Goal: Task Accomplishment & Management: Manage account settings

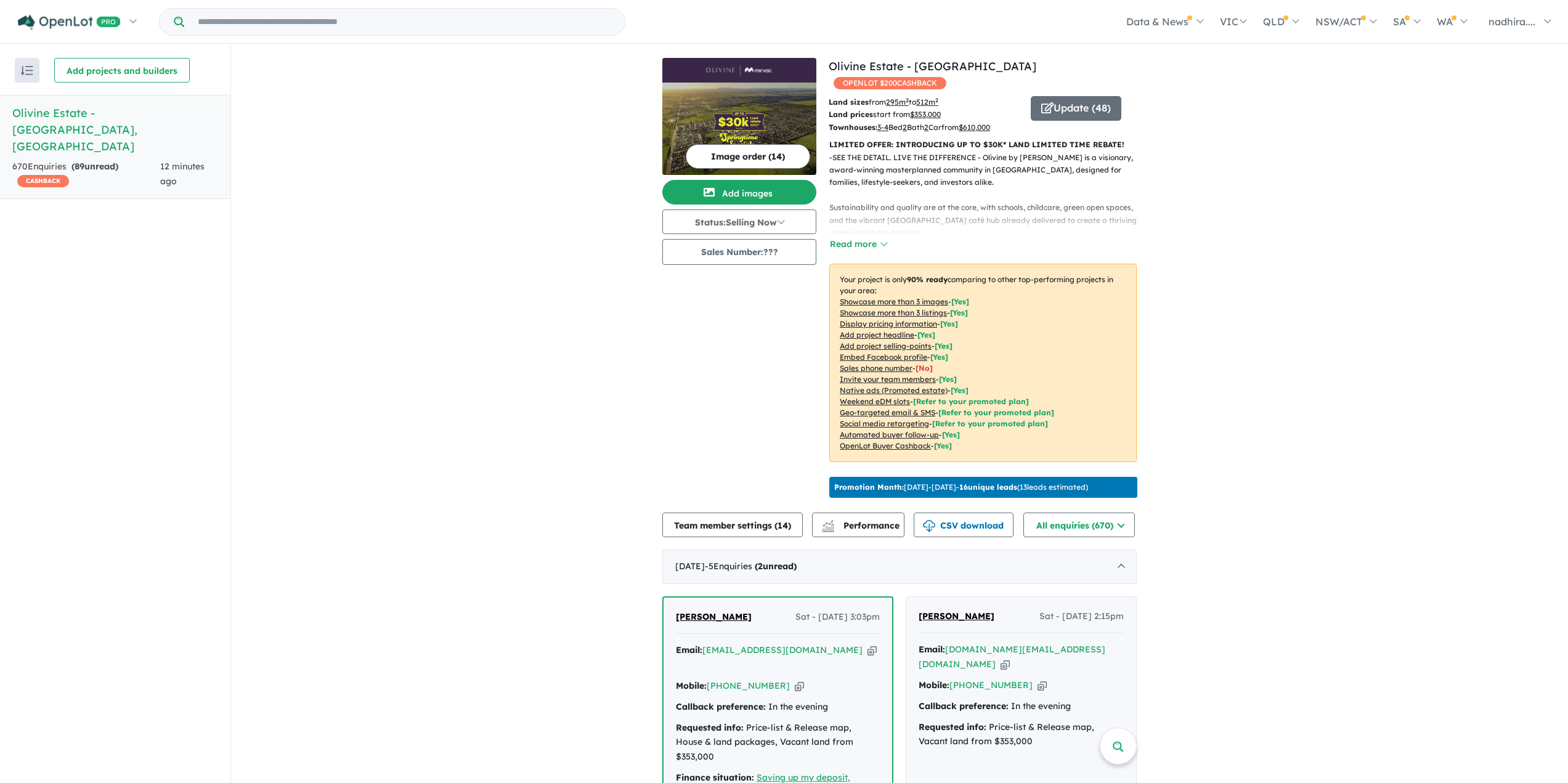
scroll to position [308, 0]
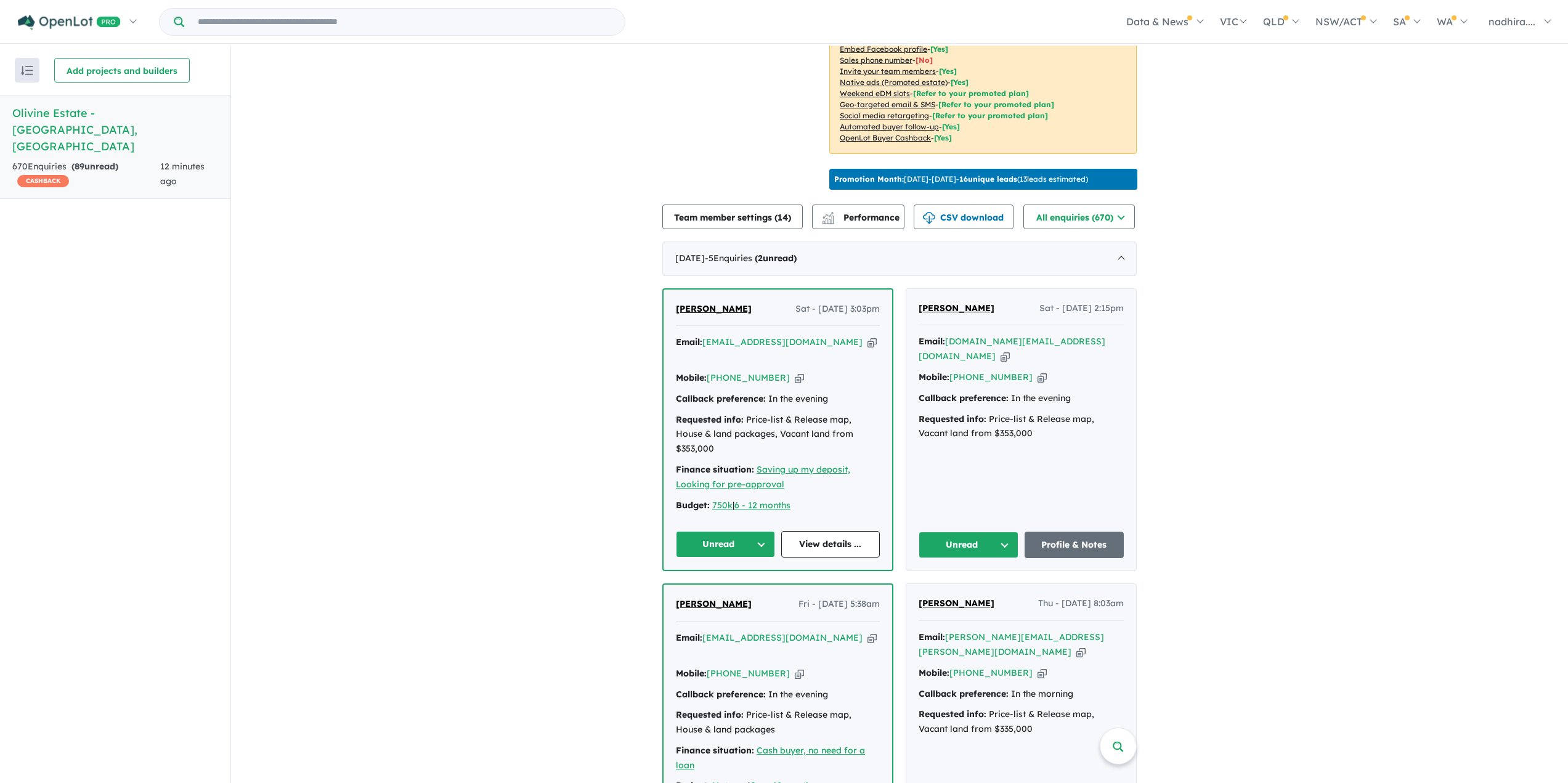
click at [1010, 350] on icon "button" at bounding box center [1005, 356] width 9 height 13
click at [867, 338] on icon "button" at bounding box center [872, 341] width 9 height 13
click at [1037, 371] on icon "button" at bounding box center [1042, 377] width 9 height 13
click at [970, 532] on button "Unread" at bounding box center [968, 545] width 100 height 27
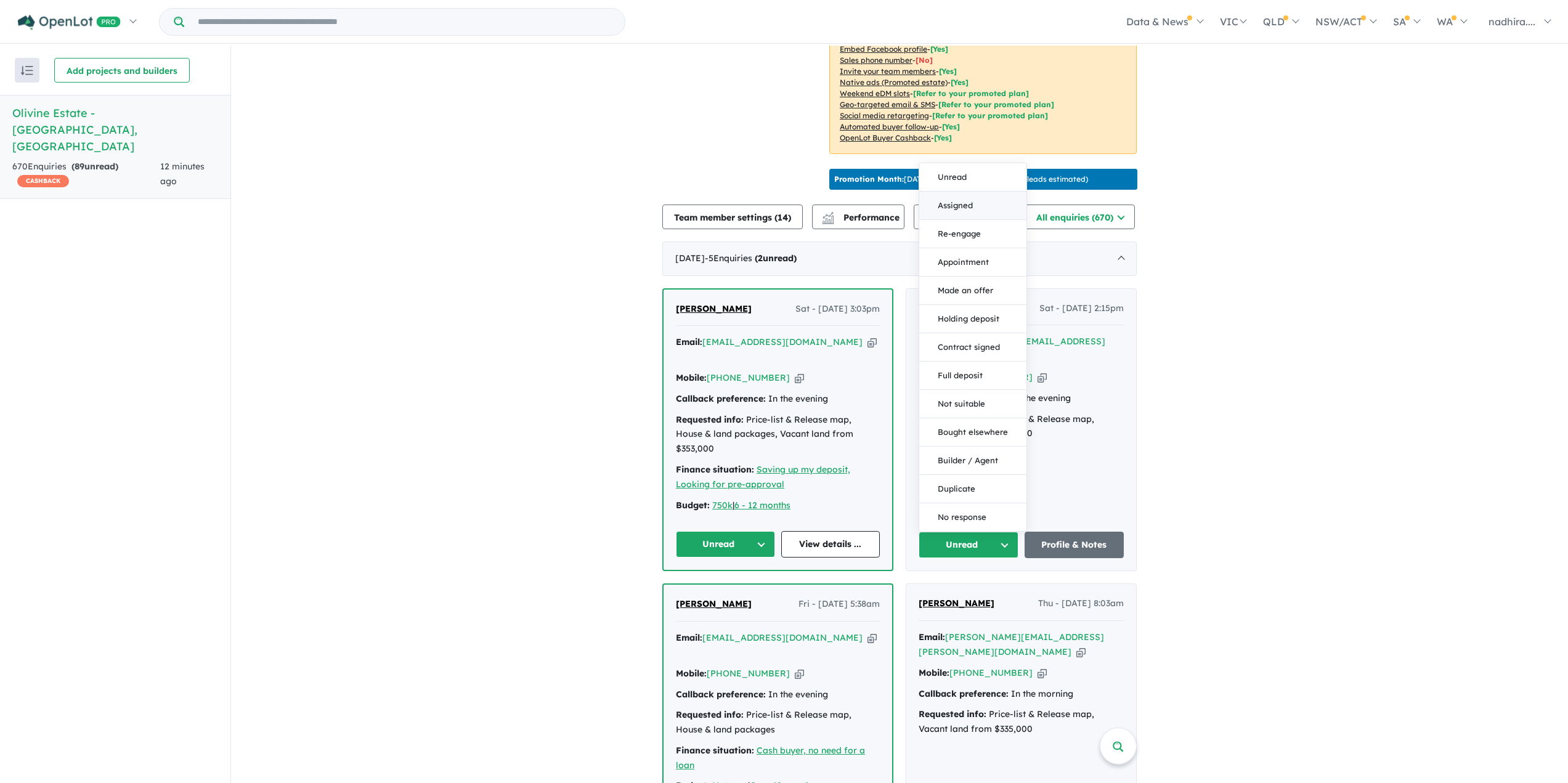
click at [953, 191] on button "Assigned" at bounding box center [972, 205] width 107 height 28
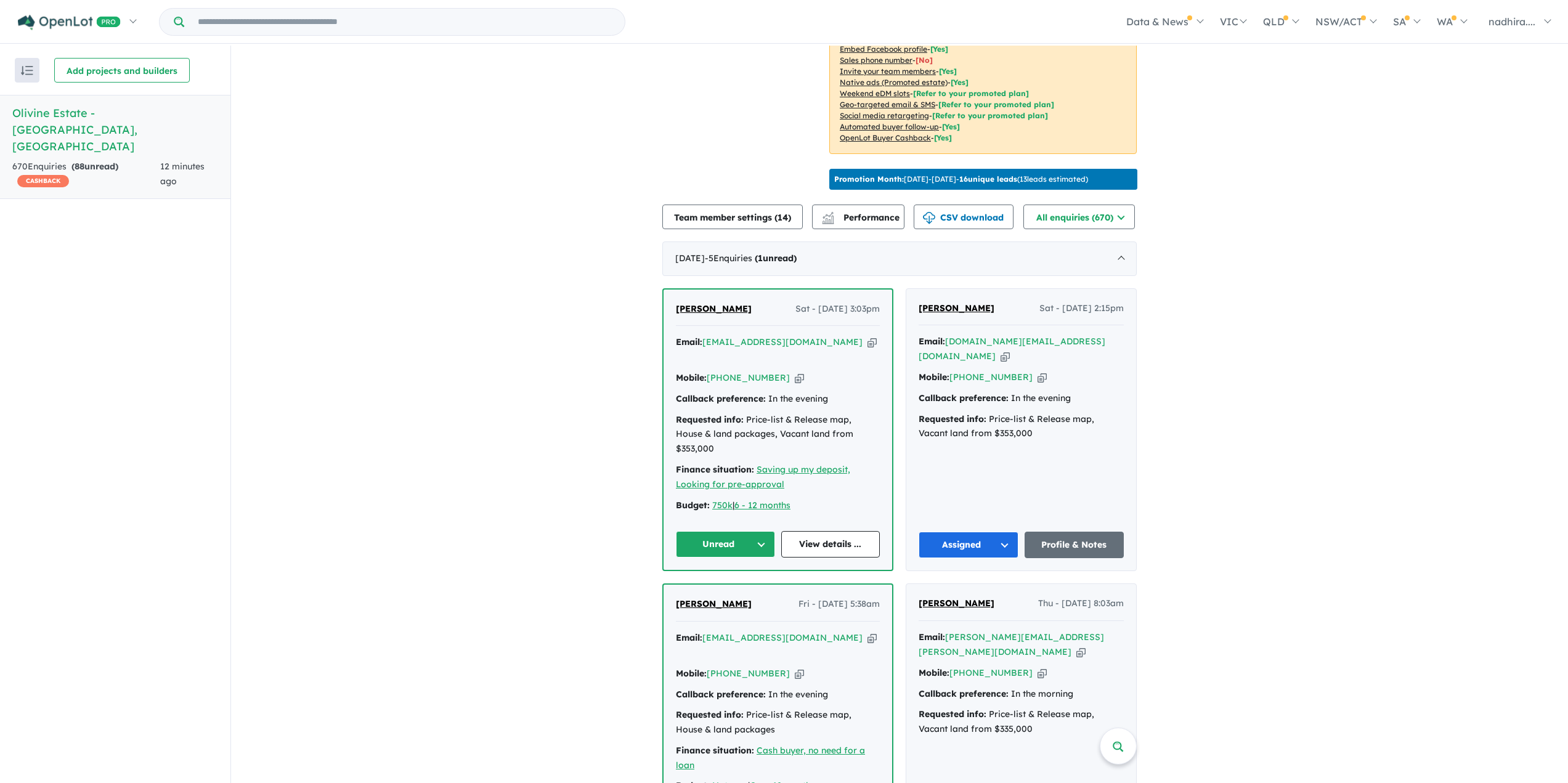
click at [867, 338] on icon "button" at bounding box center [872, 341] width 9 height 13
click at [795, 372] on icon "button" at bounding box center [799, 378] width 9 height 13
click at [754, 531] on button "Unread" at bounding box center [726, 544] width 99 height 27
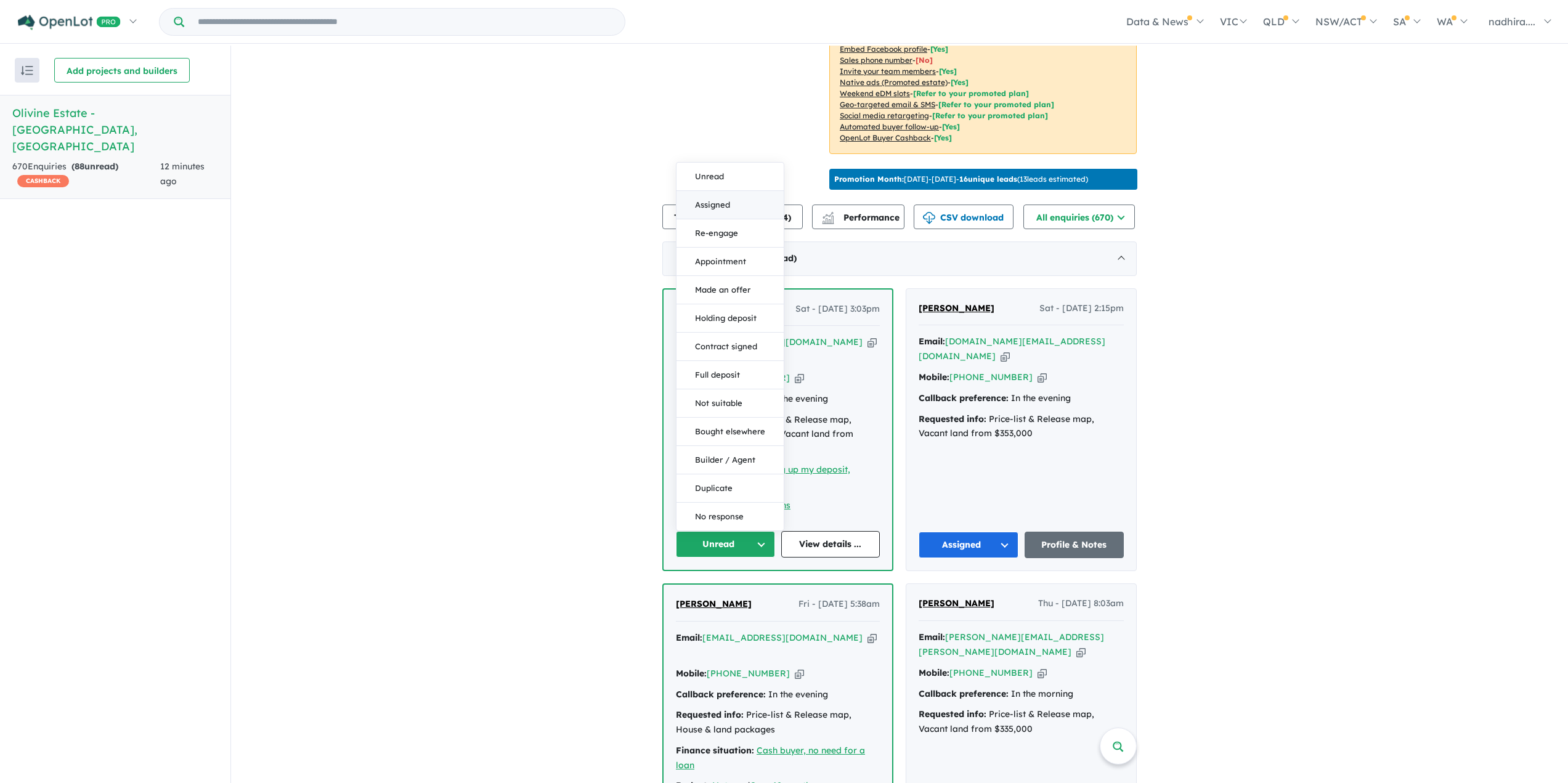
click at [714, 191] on button "Assigned" at bounding box center [729, 205] width 107 height 28
